Goal: Navigation & Orientation: Find specific page/section

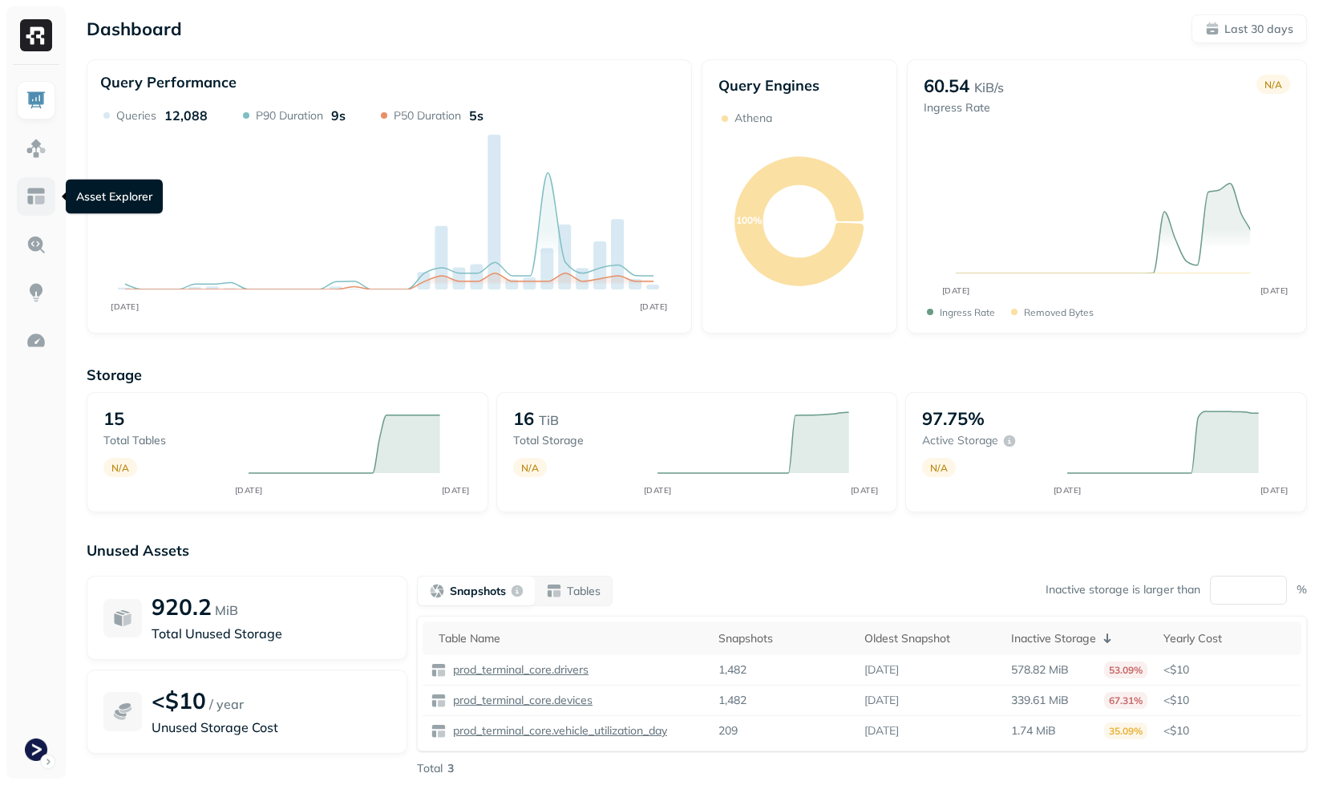
click at [33, 188] on img at bounding box center [36, 196] width 21 height 21
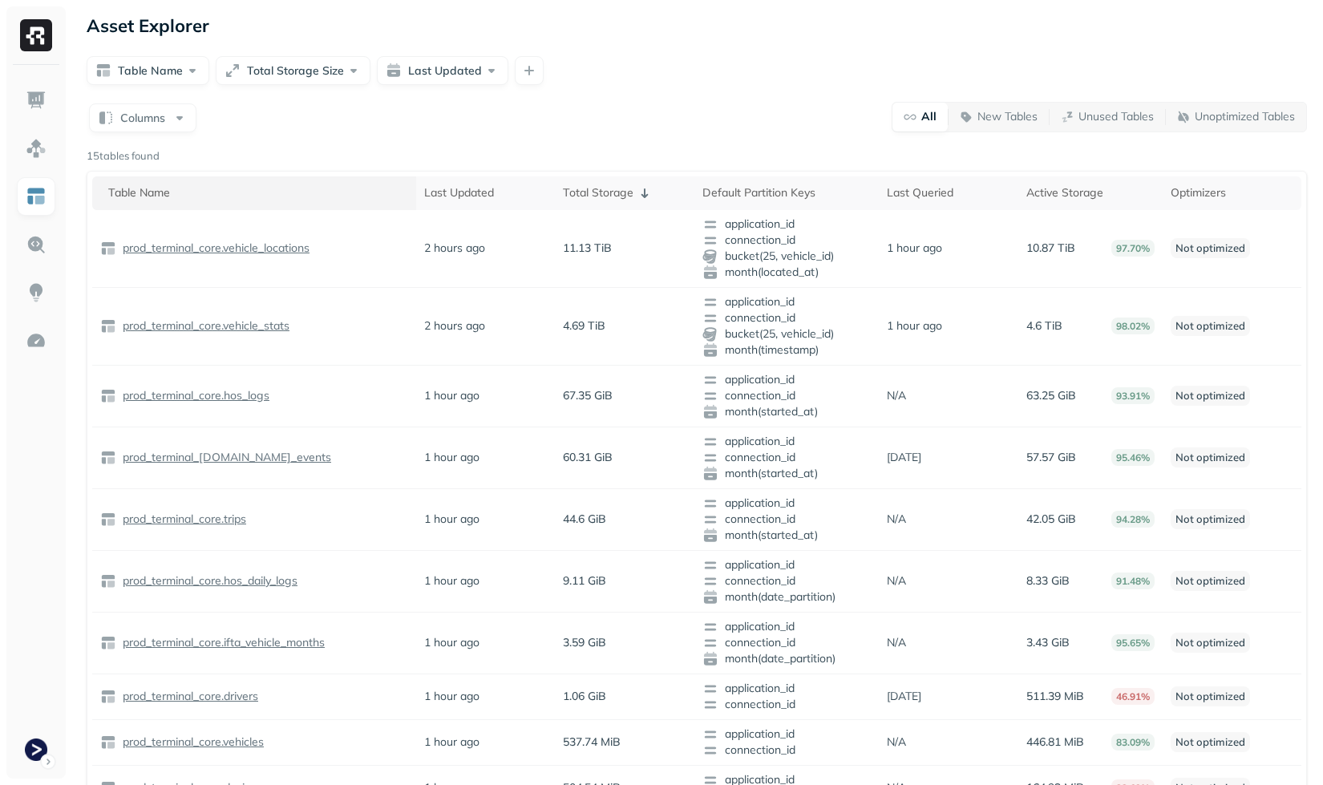
click at [216, 186] on div "Table Name" at bounding box center [258, 192] width 300 height 15
click at [216, 185] on div "Table Name ( 2 )" at bounding box center [258, 193] width 300 height 19
click at [283, 187] on div "Table Name ( 2 )" at bounding box center [258, 193] width 300 height 19
click at [332, 137] on div "Columns All New Tables Unused Tables Unoptimized Tables 15 tables found Table N…" at bounding box center [697, 605] width 1220 height 1008
